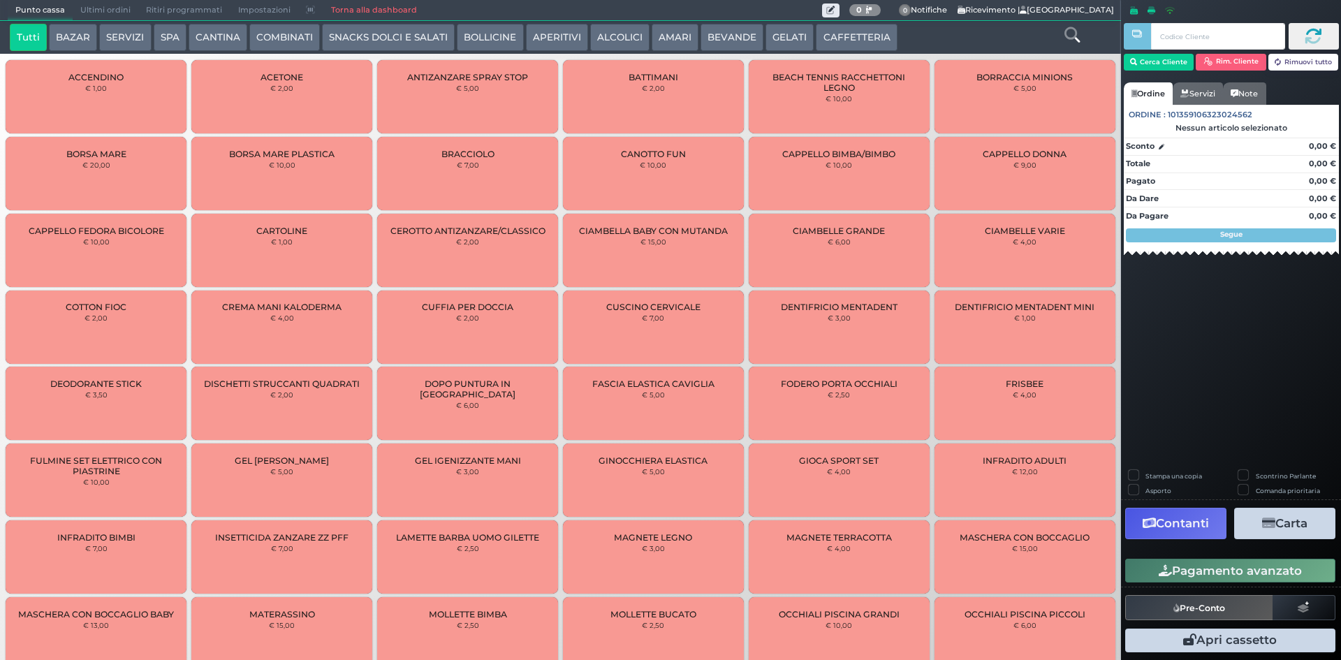
click at [1062, 32] on div at bounding box center [1071, 38] width 93 height 28
click at [1070, 35] on icon at bounding box center [1071, 34] width 15 height 15
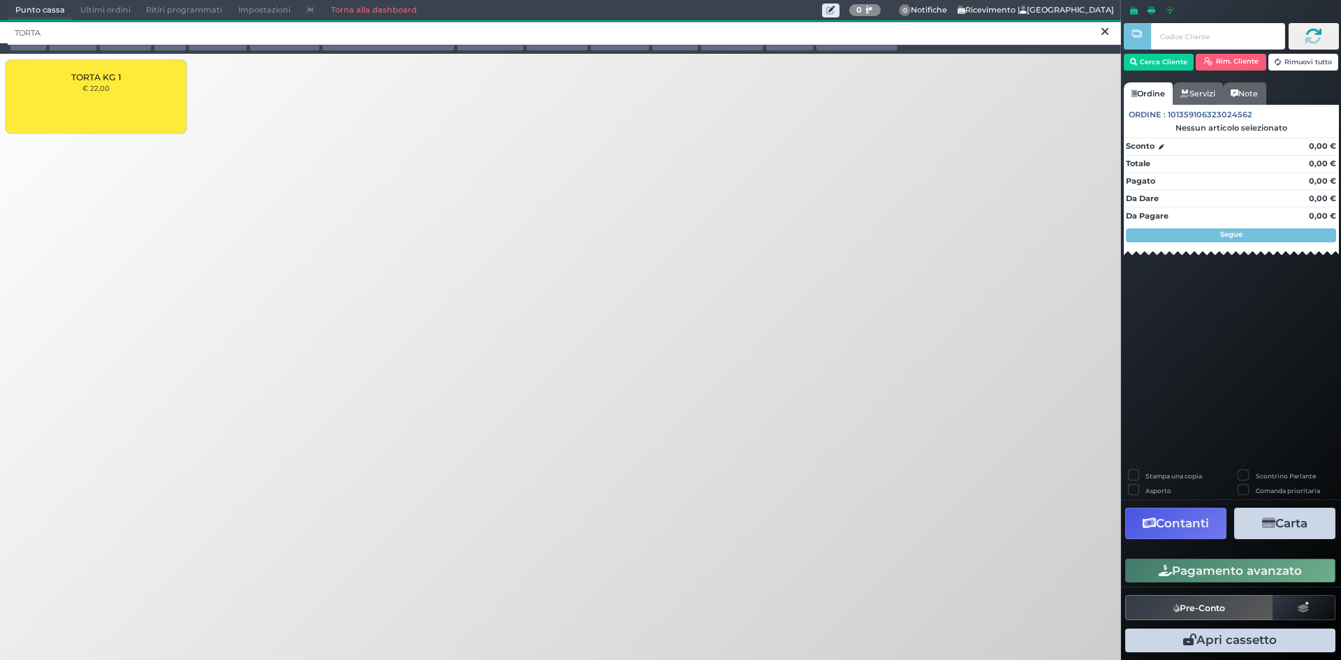
type input "TORTA"
click at [115, 99] on div "TORTA KG 1 € 22,00" at bounding box center [96, 96] width 181 height 73
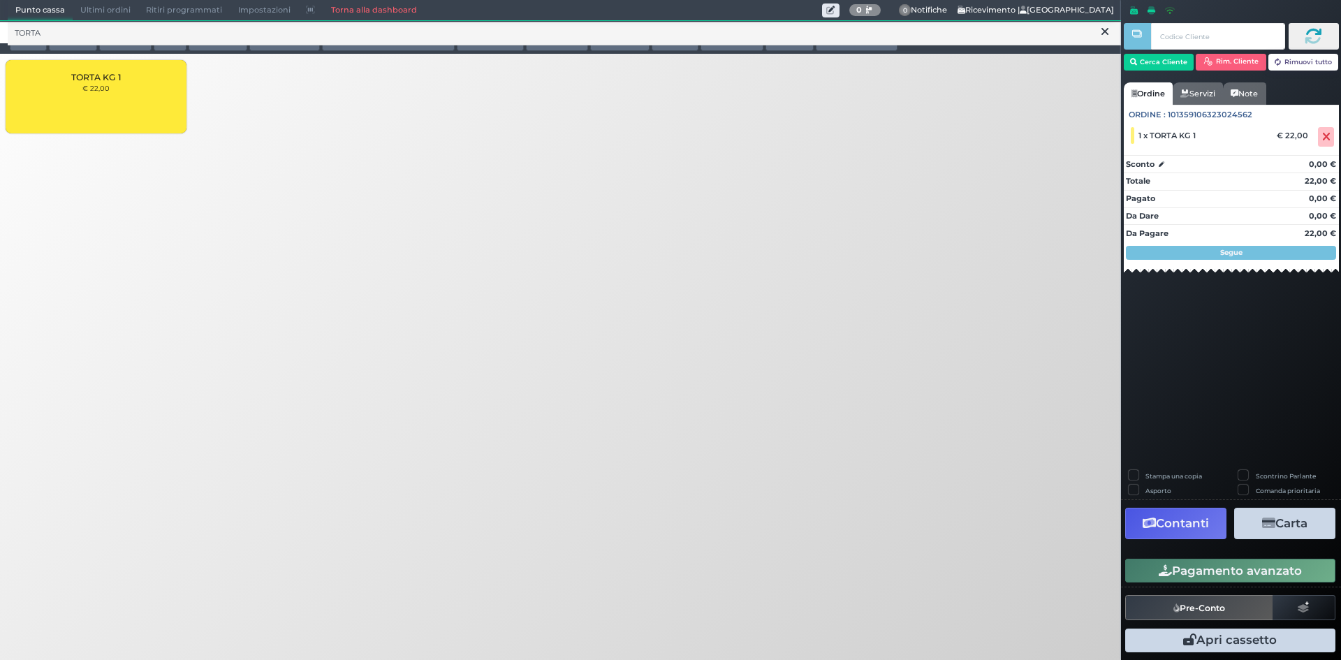
click at [1223, 569] on button "Pagamento avanzato" at bounding box center [1230, 571] width 210 height 24
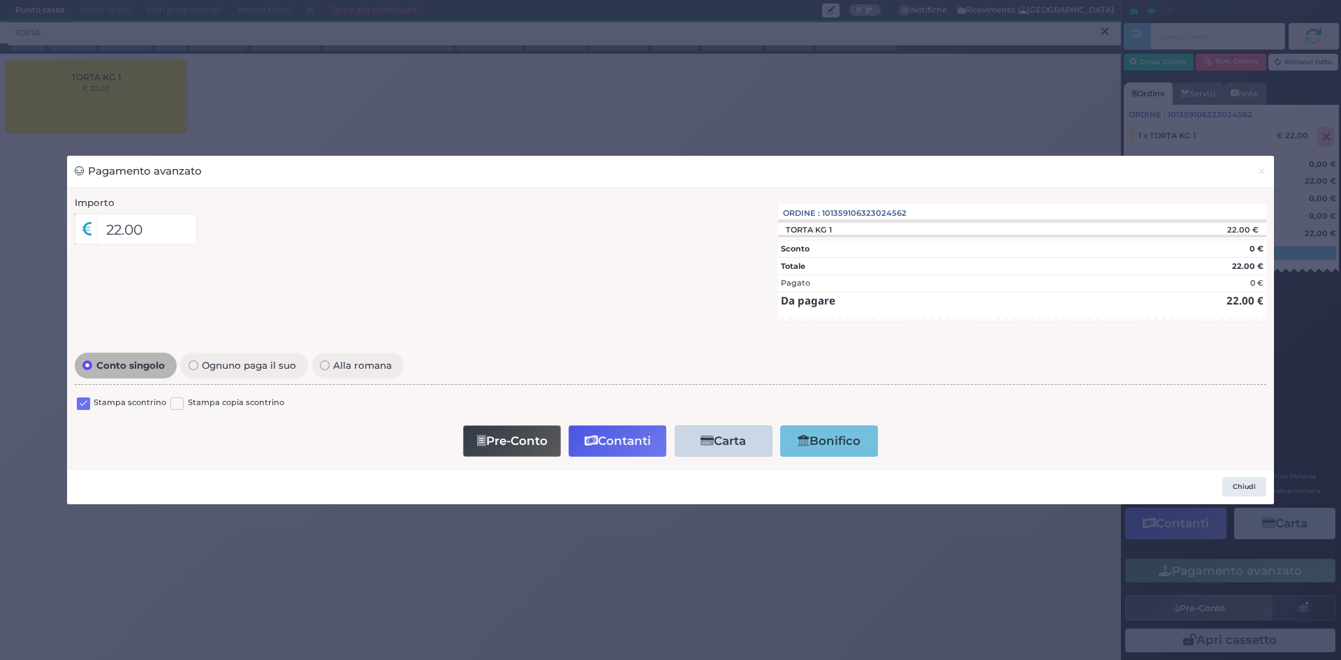
drag, startPoint x: 82, startPoint y: 401, endPoint x: 163, endPoint y: 454, distance: 96.8
click at [81, 400] on label at bounding box center [83, 403] width 13 height 13
click at [0, 0] on input "checkbox" at bounding box center [0, 0] width 0 height 0
click at [630, 441] on button "Contanti" at bounding box center [617, 440] width 98 height 31
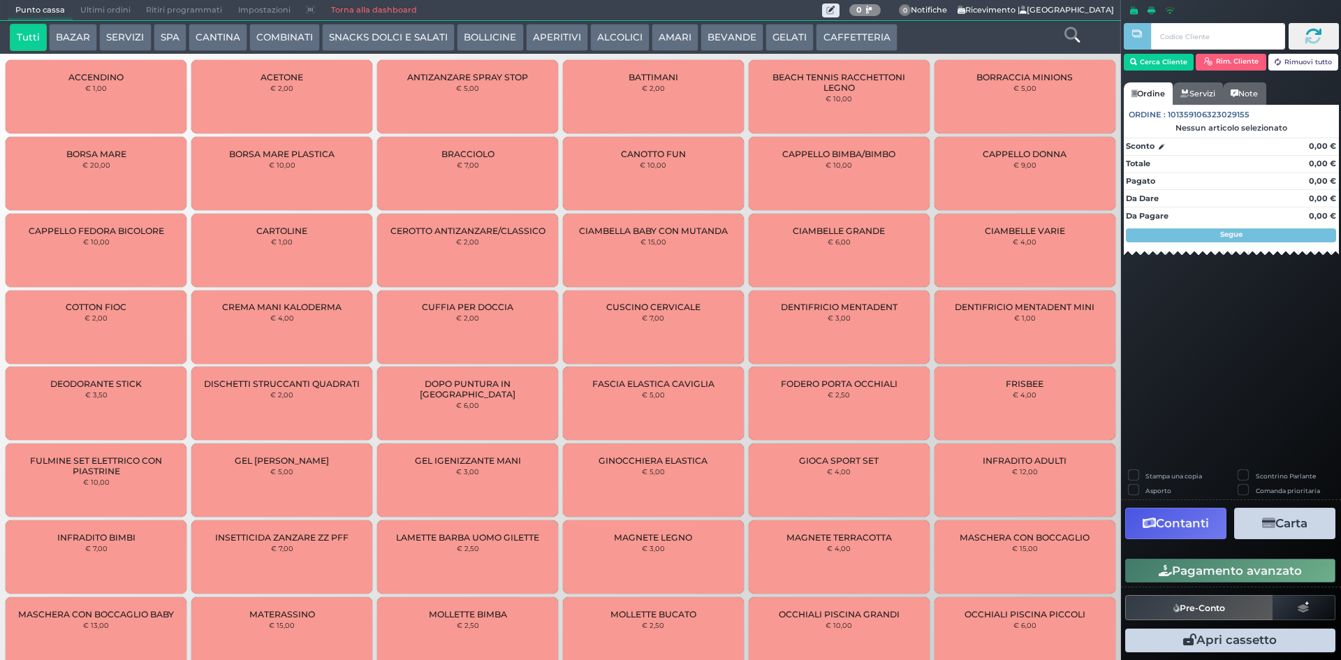
click at [100, 12] on span "Ultimi ordini" at bounding box center [106, 11] width 66 height 20
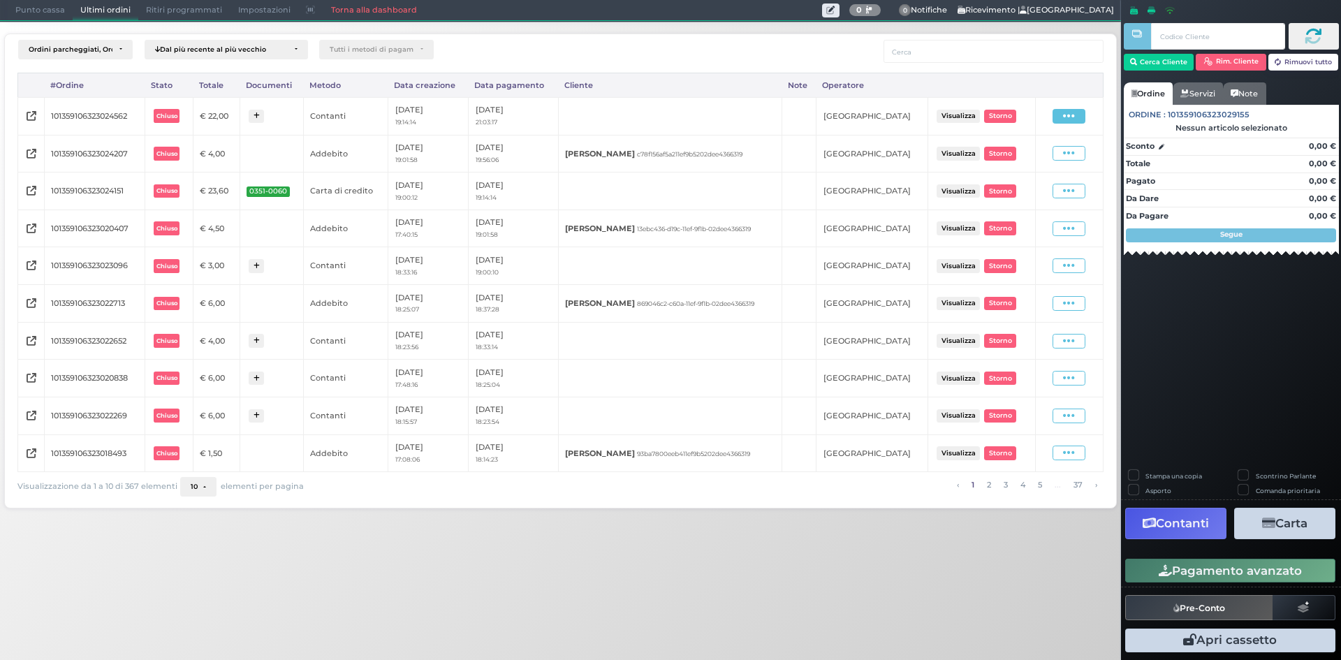
click at [1069, 115] on icon at bounding box center [1069, 116] width 12 height 13
click at [1032, 155] on span "Ristampa Pre-Conto" at bounding box center [1037, 157] width 57 height 24
